Goal: Find specific page/section

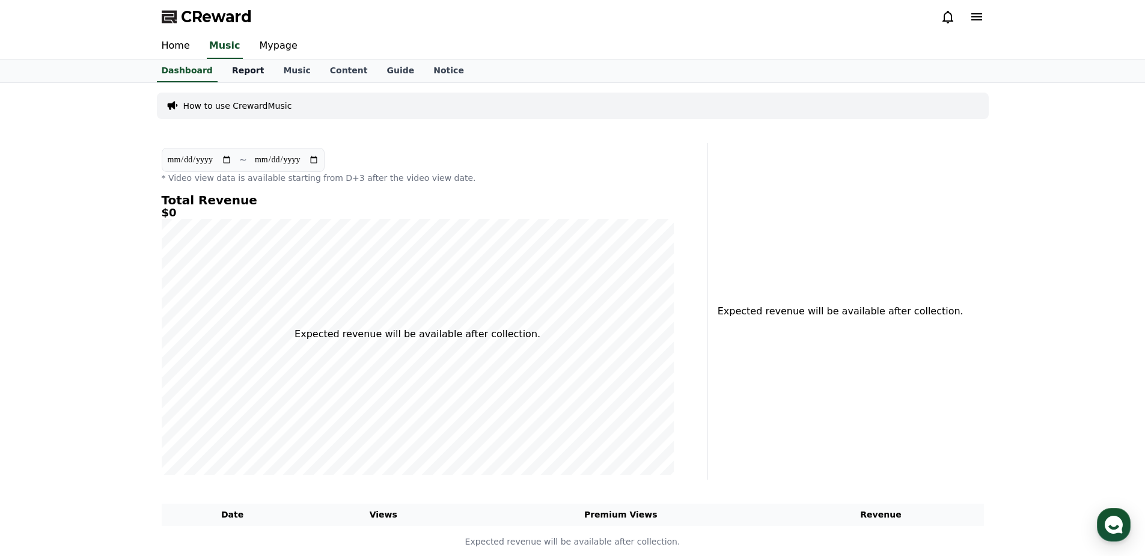
click at [231, 73] on link "Report" at bounding box center [248, 71] width 52 height 23
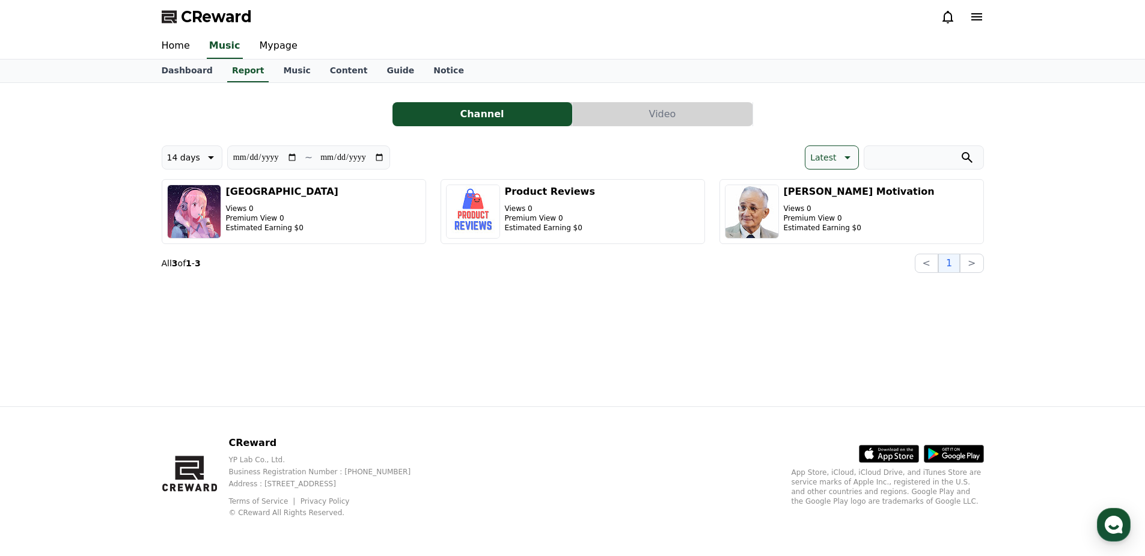
click at [660, 124] on button "Video" at bounding box center [663, 114] width 180 height 24
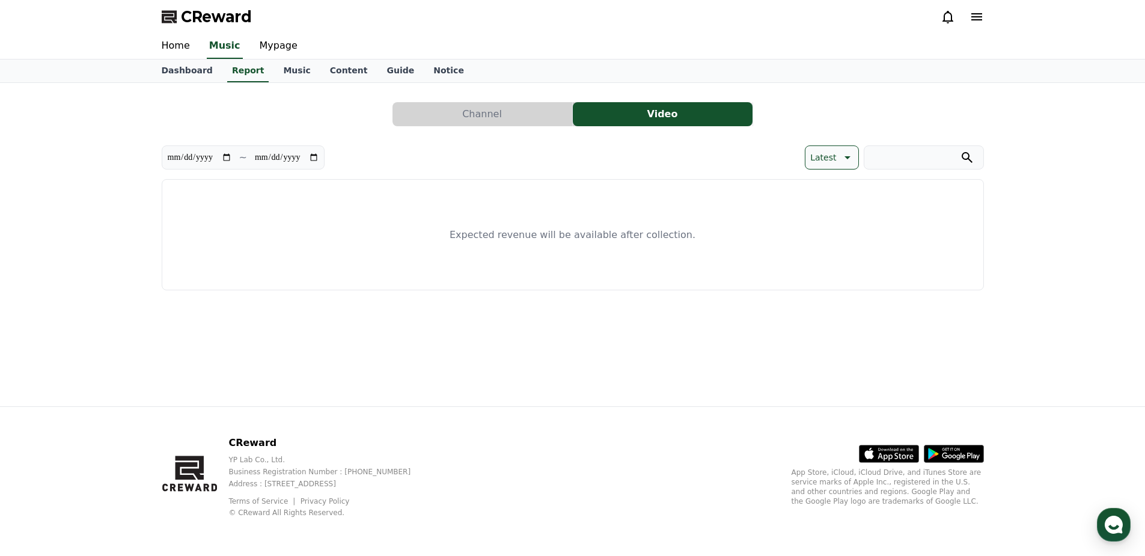
click at [453, 111] on button "Channel" at bounding box center [483, 114] width 180 height 24
